Goal: Task Accomplishment & Management: Complete application form

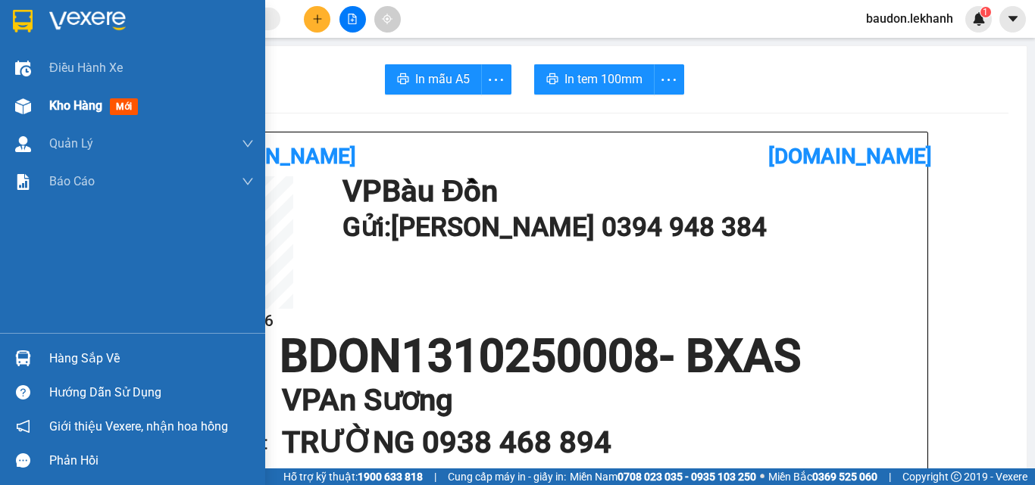
drag, startPoint x: 68, startPoint y: 112, endPoint x: 50, endPoint y: 129, distance: 24.7
click at [69, 111] on span "Kho hàng" at bounding box center [75, 105] width 53 height 14
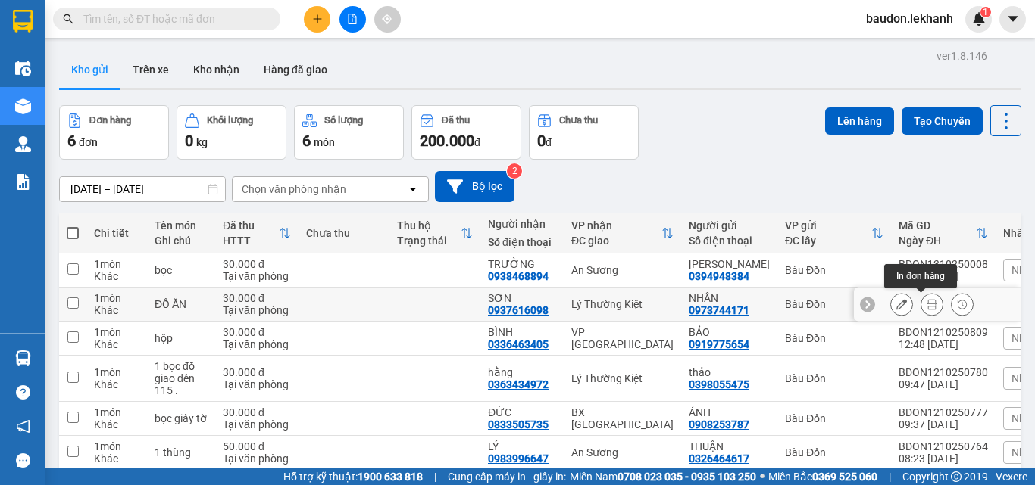
click at [926, 305] on icon at bounding box center [931, 304] width 11 height 11
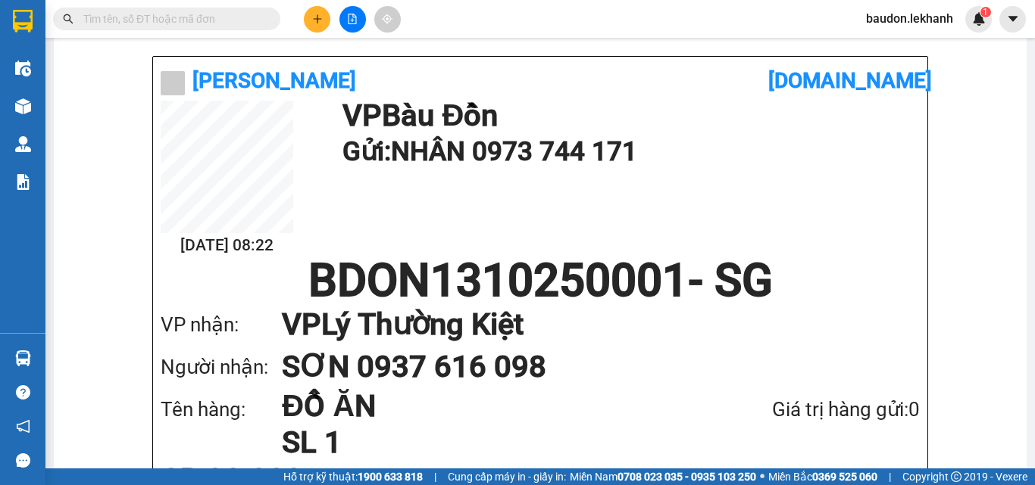
scroll to position [151, 0]
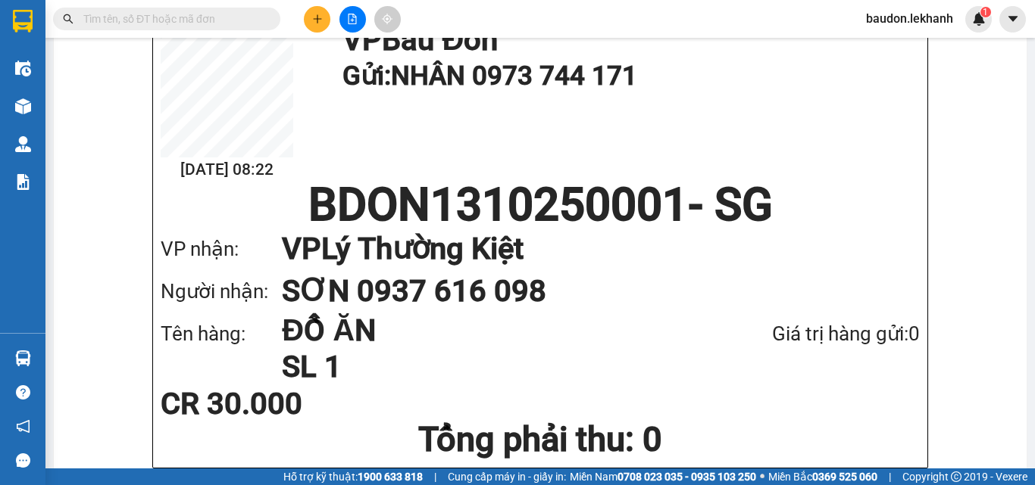
drag, startPoint x: 666, startPoint y: 284, endPoint x: 320, endPoint y: 23, distance: 433.2
click at [320, 23] on icon "plus" at bounding box center [317, 19] width 11 height 11
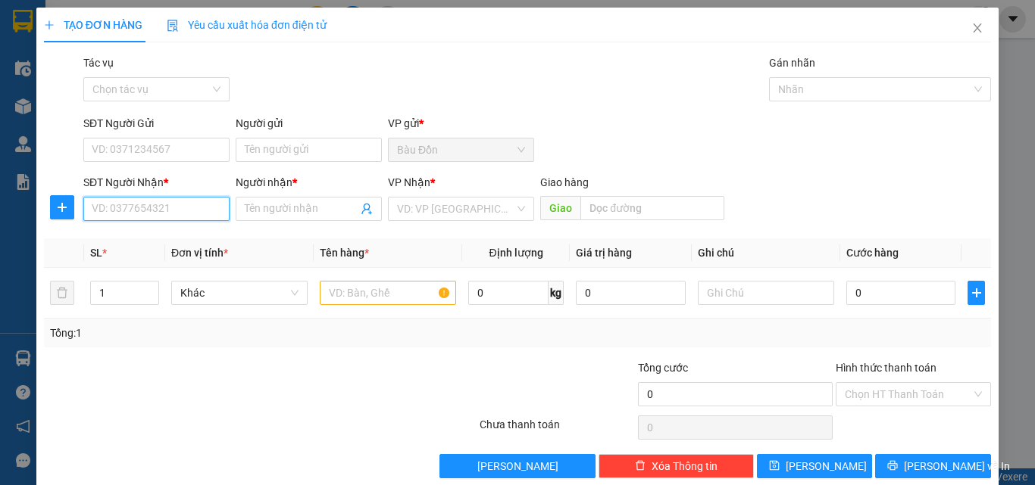
click at [139, 207] on input "SĐT Người Nhận *" at bounding box center [156, 209] width 146 height 24
type input "0973534164"
click at [170, 243] on div "0973534164 - QUYNH" at bounding box center [155, 239] width 126 height 17
type input "QUYNH"
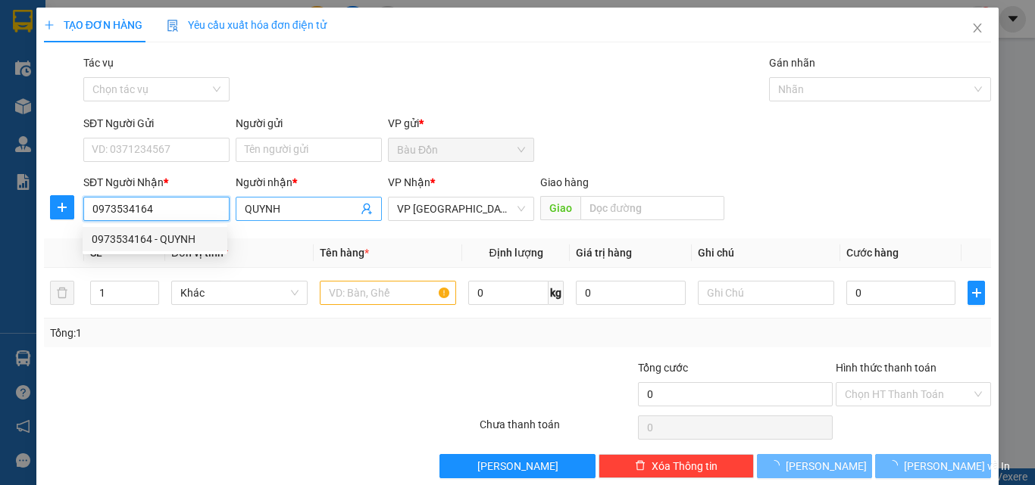
type input "30.000"
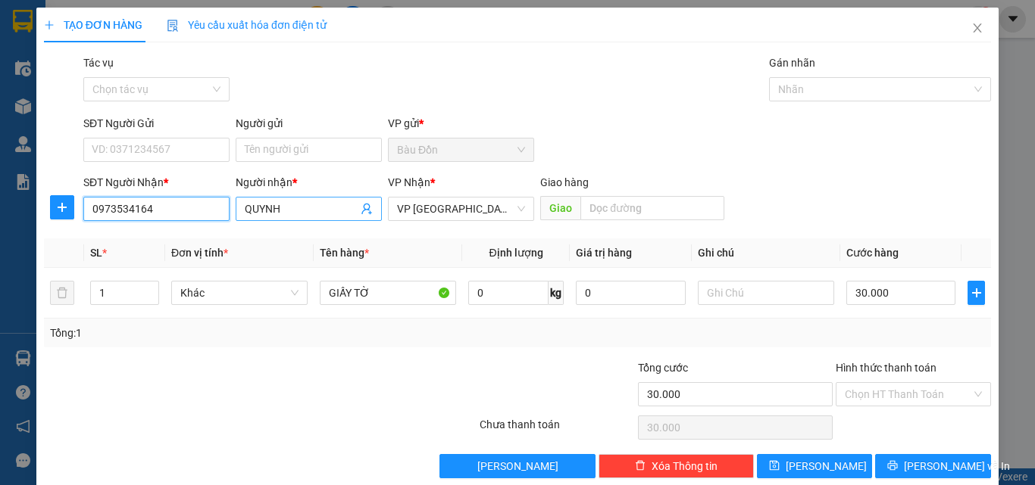
type input "0973534164"
click at [258, 212] on input "QUYNH" at bounding box center [301, 209] width 113 height 17
type input "QUỲNH"
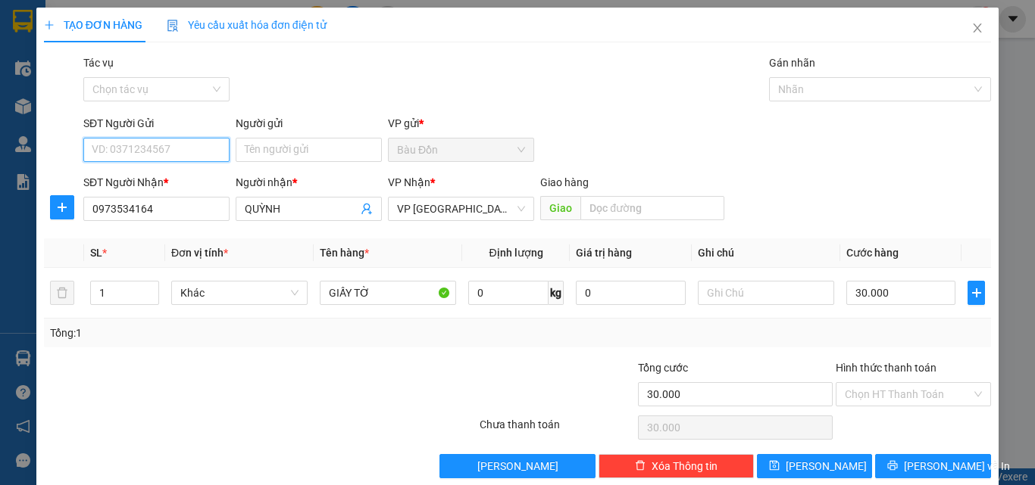
click at [142, 148] on input "SĐT Người Gửi" at bounding box center [156, 150] width 146 height 24
click at [134, 182] on div "0977930192 - NHUNG" at bounding box center [155, 180] width 126 height 17
type input "0977930192"
type input "NHUNG"
type input "0977930192"
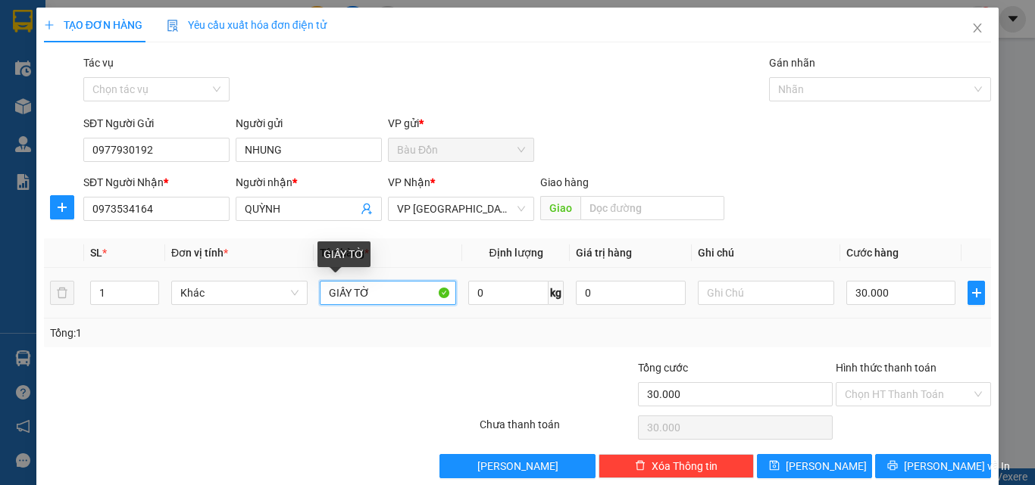
drag, startPoint x: 387, startPoint y: 289, endPoint x: 286, endPoint y: 313, distance: 103.6
click at [286, 313] on tr "1 Khác GIẤY TỜ 0 kg 0 30.000" at bounding box center [517, 293] width 947 height 51
click at [867, 382] on div "Chọn HT Thanh Toán" at bounding box center [912, 394] width 155 height 24
type input "HỘP"
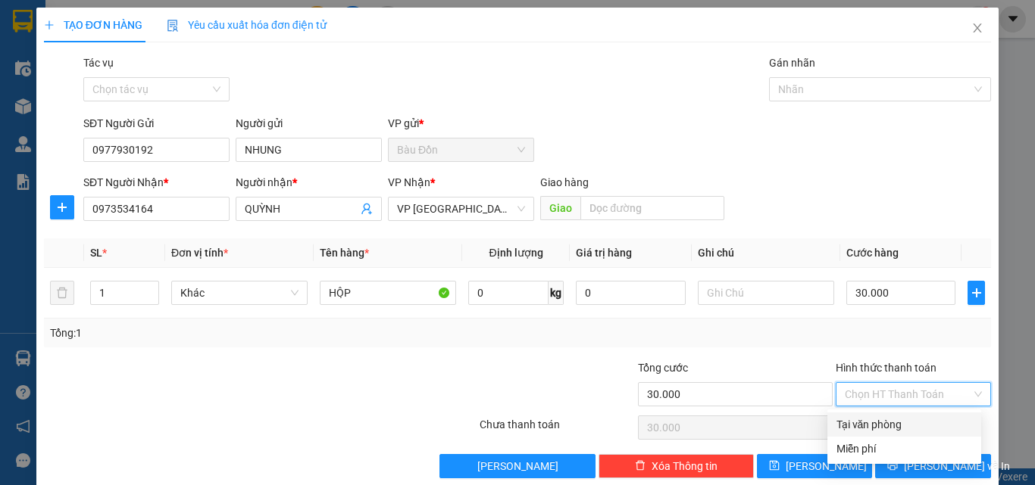
click at [874, 401] on input "Hình thức thanh toán" at bounding box center [907, 394] width 126 height 23
click at [882, 425] on div "Tại văn phòng" at bounding box center [904, 425] width 136 height 17
type input "0"
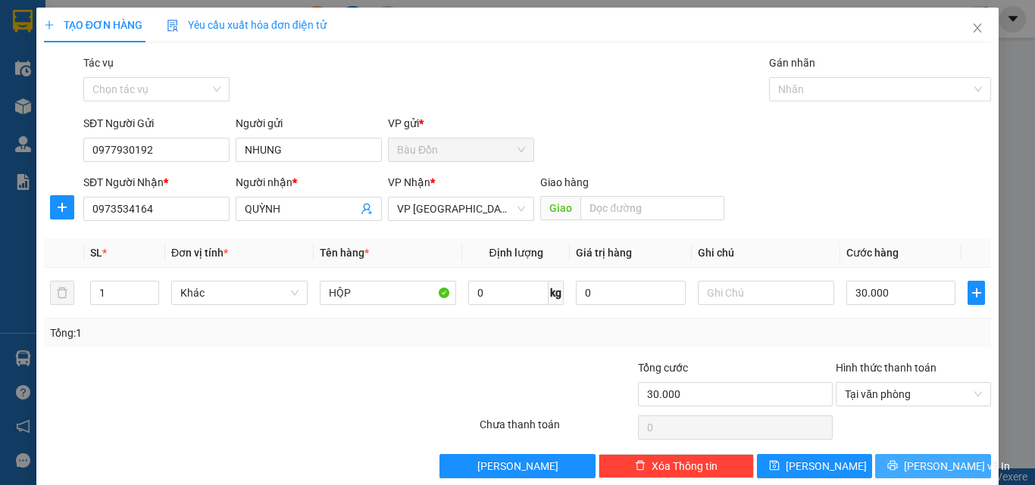
click at [919, 469] on span "[PERSON_NAME] và In" at bounding box center [957, 466] width 106 height 17
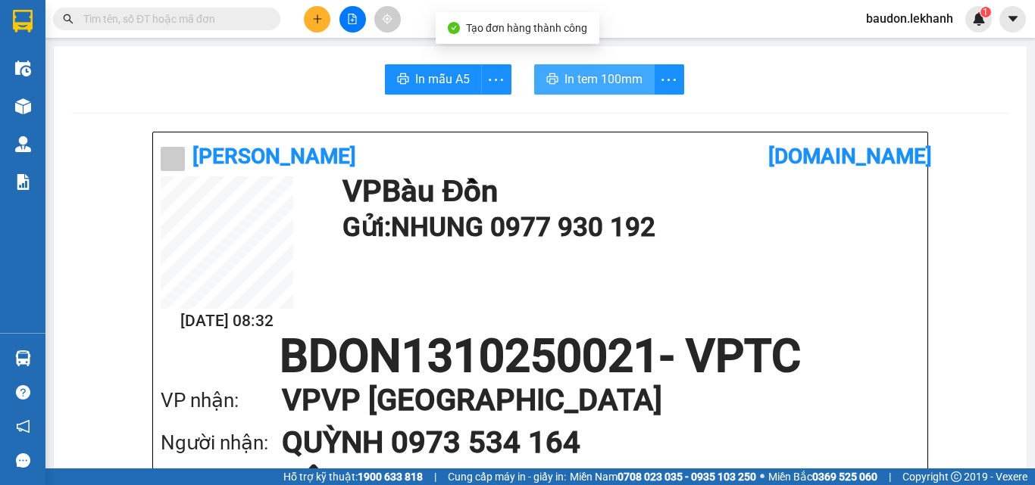
click at [546, 76] on icon "printer" at bounding box center [552, 79] width 12 height 12
